Goal: Find specific page/section: Find specific page/section

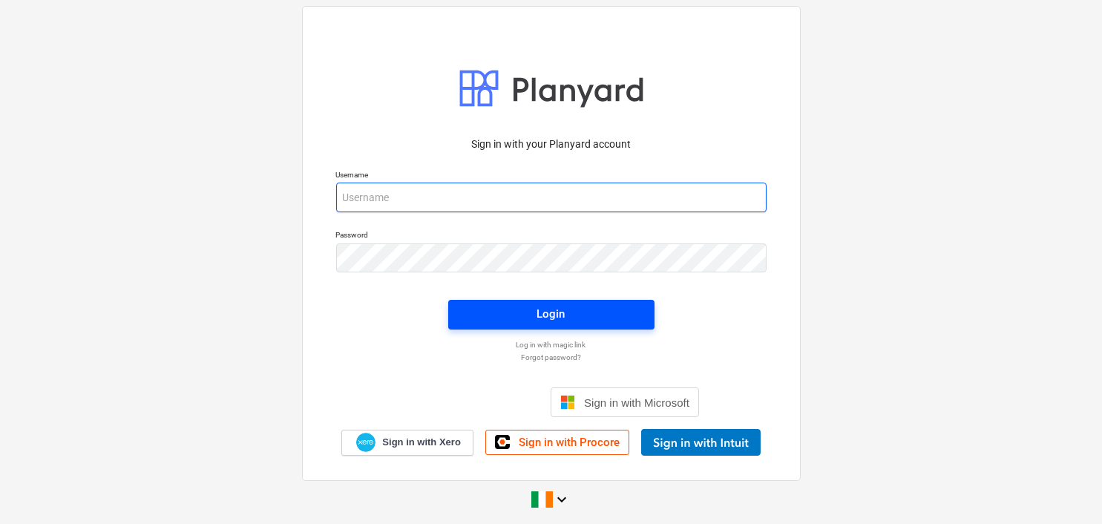
type input "[EMAIL_ADDRESS][DOMAIN_NAME]"
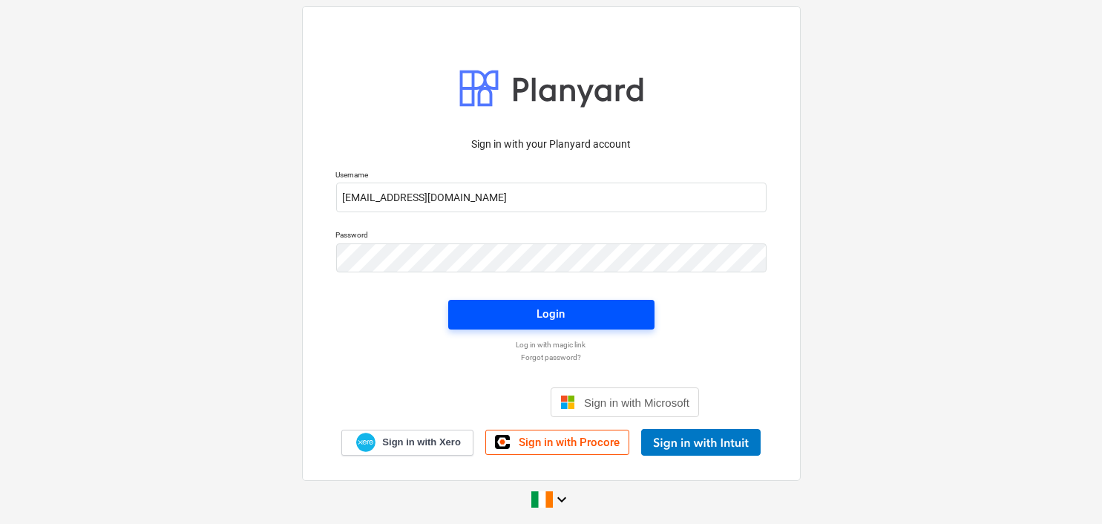
click at [537, 311] on div "Login" at bounding box center [551, 313] width 28 height 19
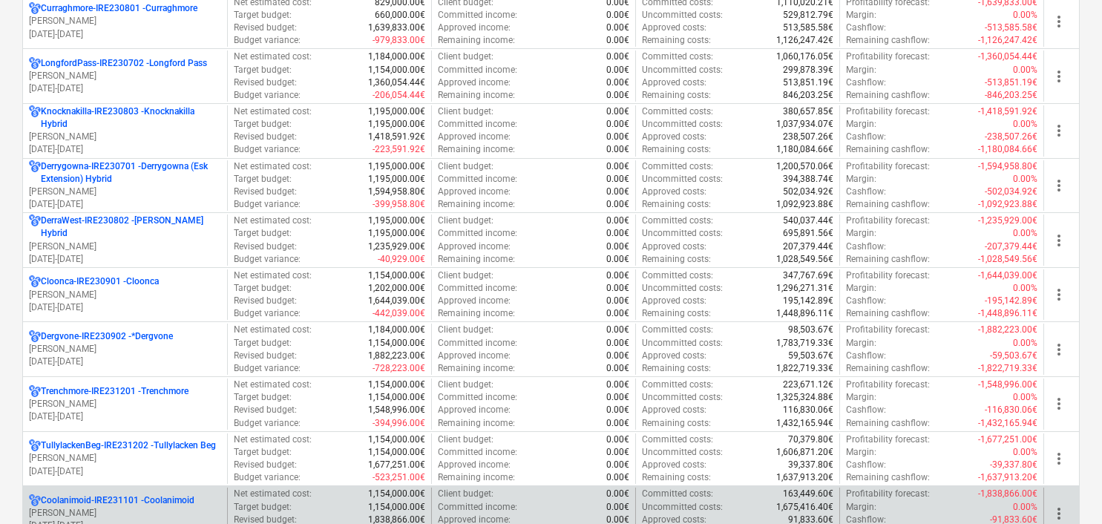
scroll to position [297, 0]
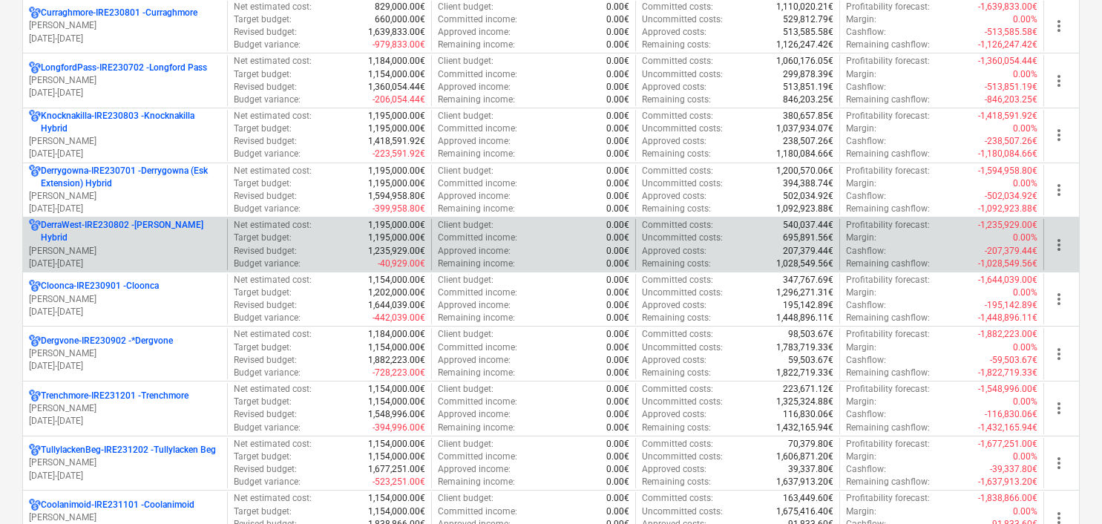
click at [128, 245] on p "[PERSON_NAME]" at bounding box center [125, 251] width 192 height 13
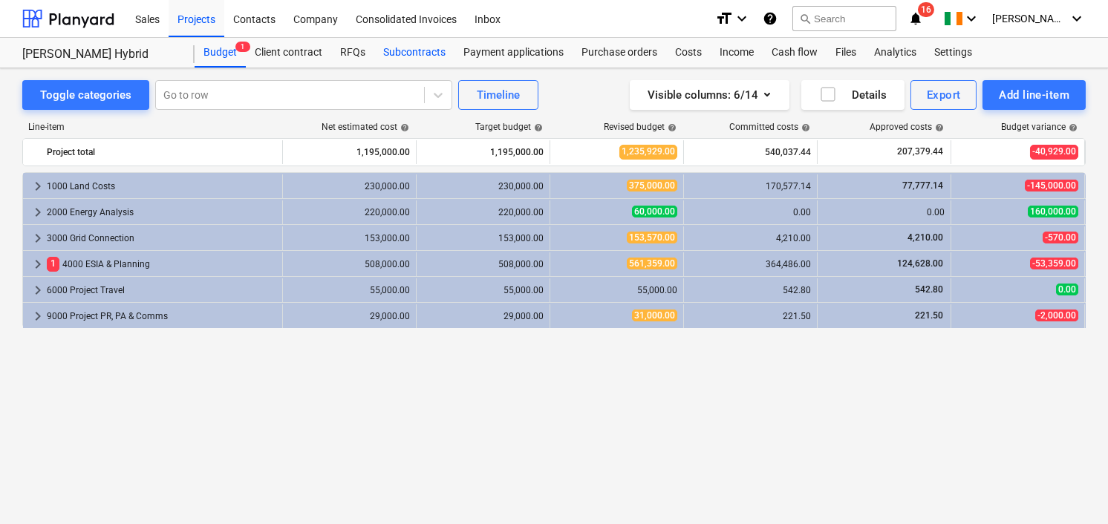
click at [425, 50] on div "Subcontracts" at bounding box center [414, 53] width 80 height 30
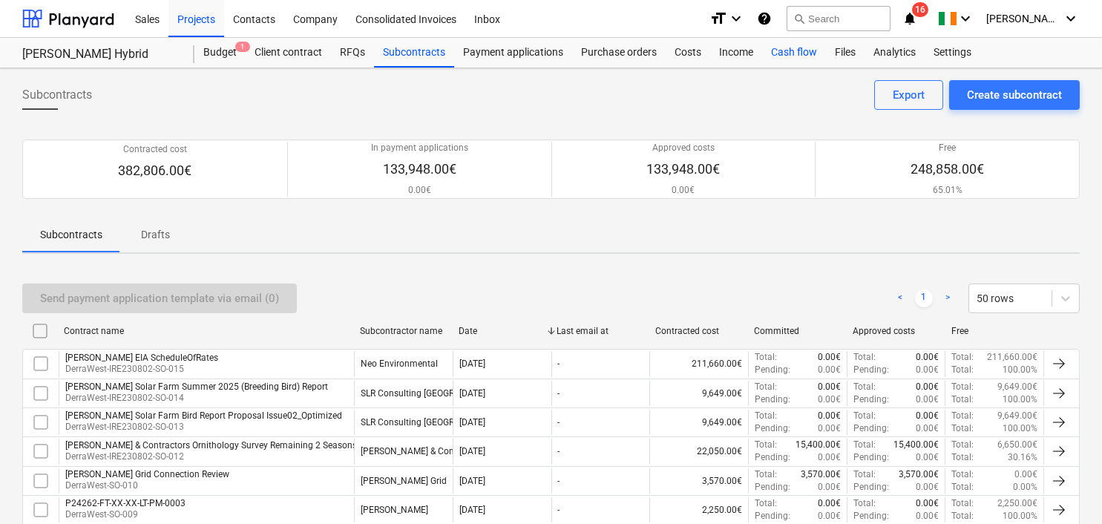
click at [791, 50] on div "Cash flow" at bounding box center [794, 53] width 64 height 30
